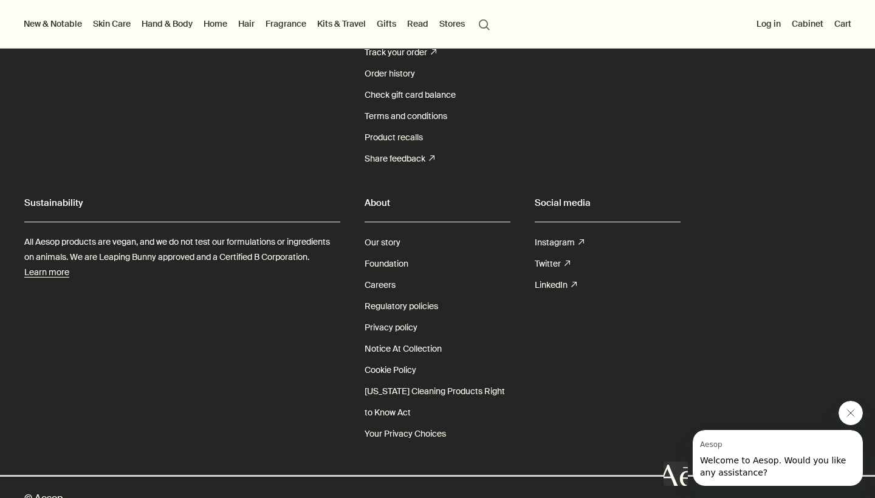
scroll to position [3658, 0]
click at [389, 233] on link "Our story" at bounding box center [382, 243] width 36 height 21
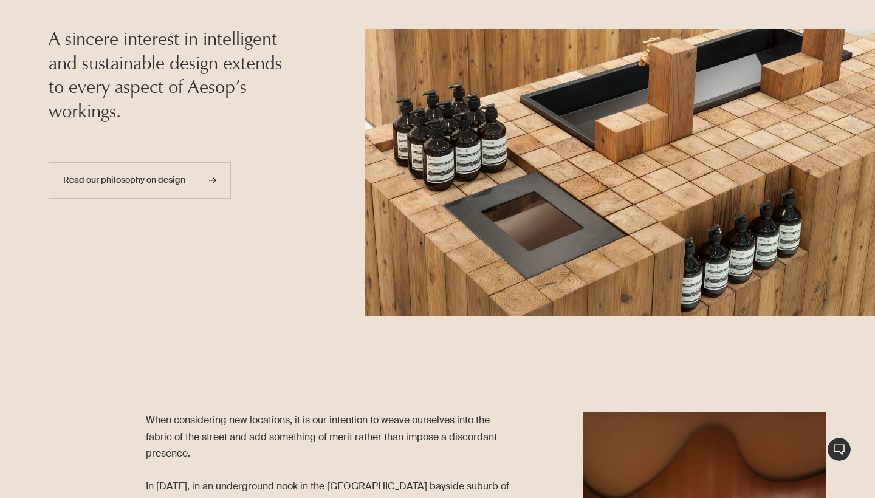
scroll to position [876, 0]
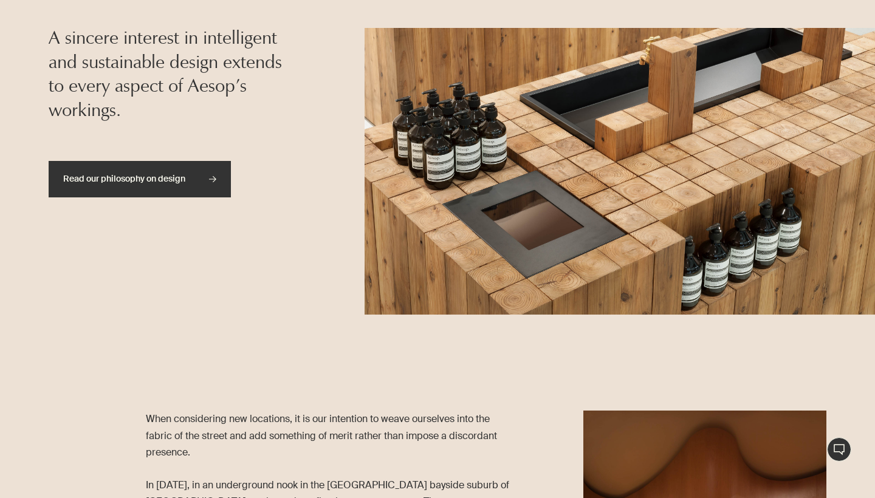
click at [175, 181] on link "Read our philosophy on design rightArrow" at bounding box center [140, 179] width 182 height 36
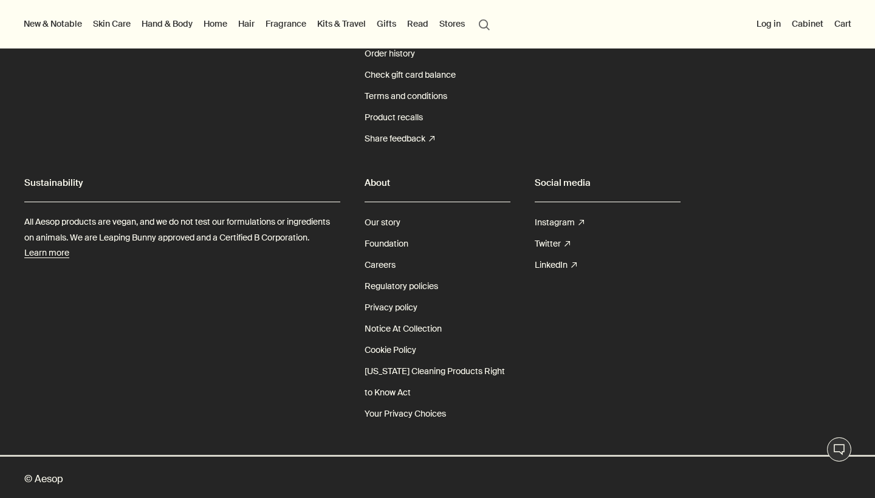
scroll to position [2090, 0]
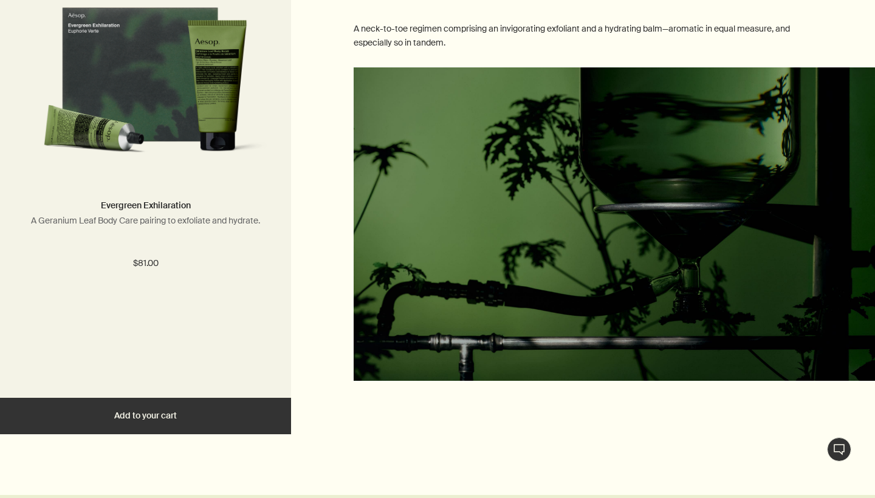
scroll to position [1480, 0]
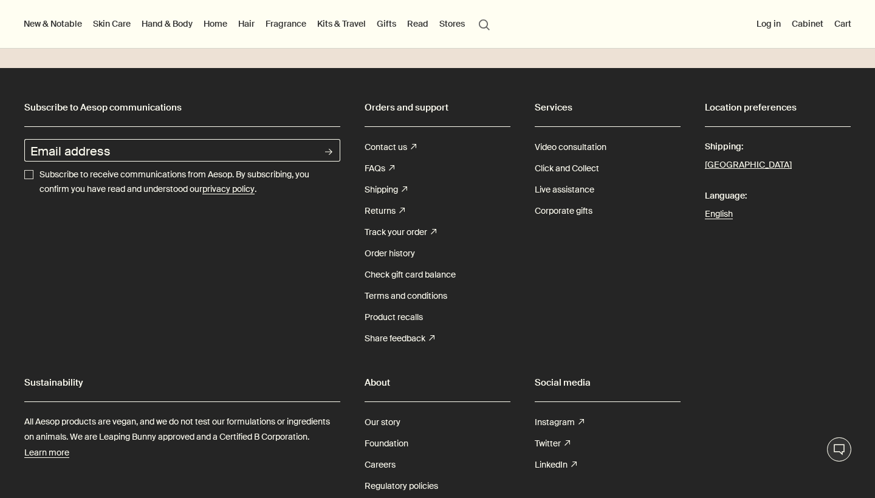
scroll to position [2463, 0]
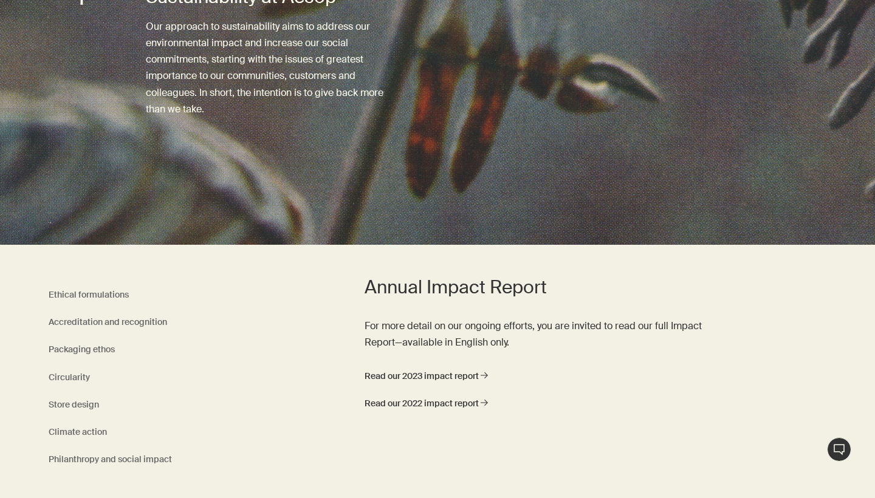
scroll to position [329, 0]
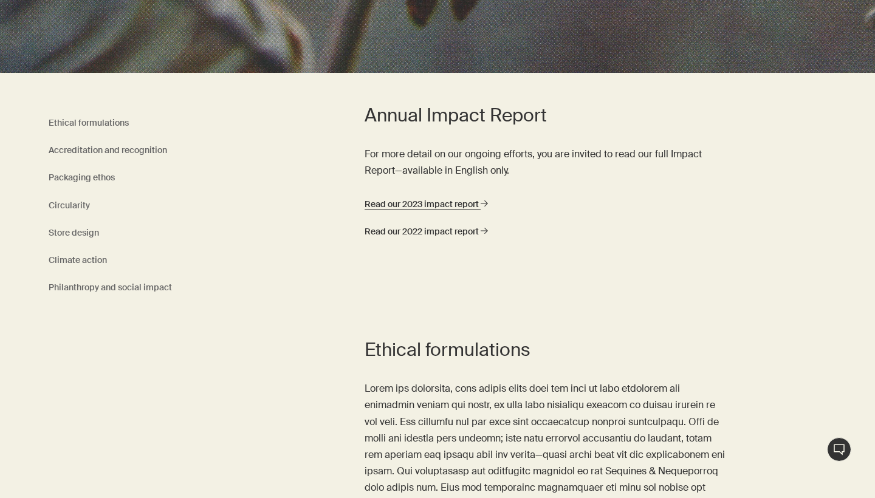
click at [446, 198] on link "Read our 2023 impact report rightArrow" at bounding box center [425, 204] width 123 height 15
